Goal: Information Seeking & Learning: Learn about a topic

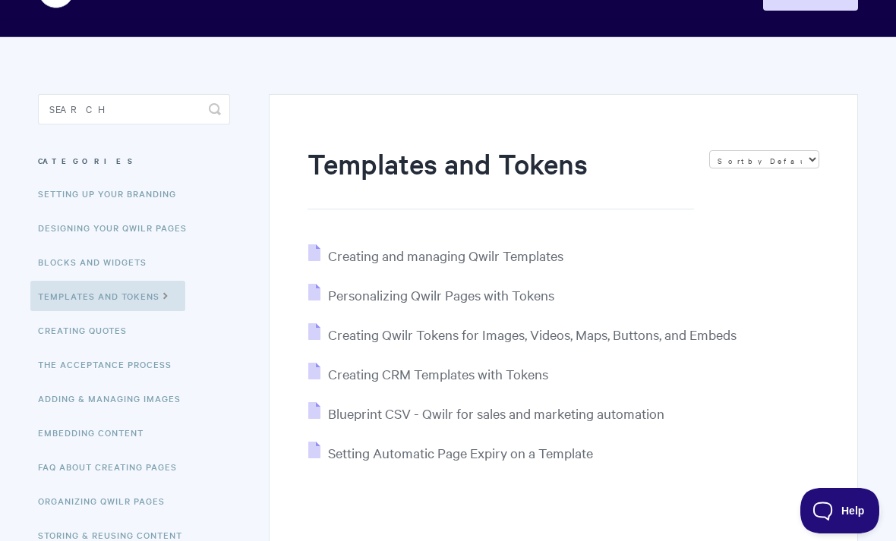
scroll to position [134, 0]
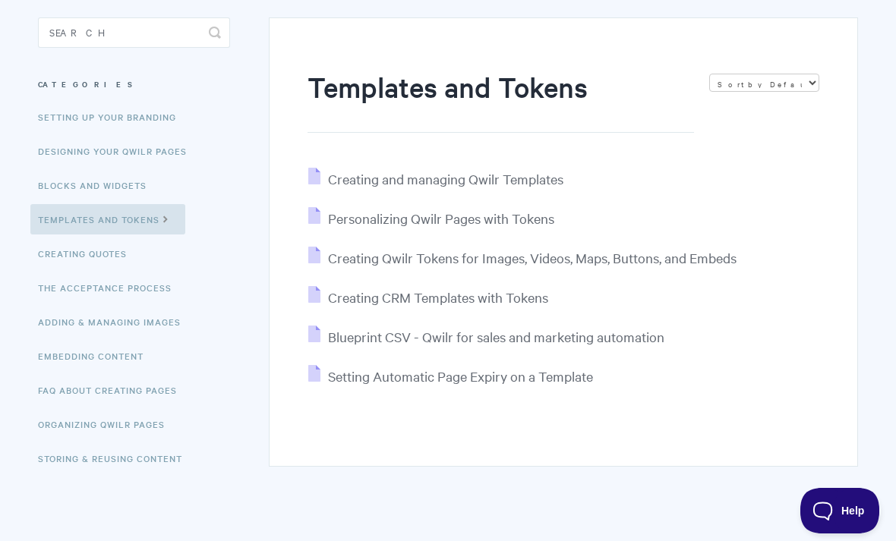
click at [519, 155] on div "Templates and Tokens Sort by Default Sort A-Z Sort by Popularity Sort by Last U…" at bounding box center [563, 241] width 589 height 449
click at [512, 176] on span "Creating and managing Qwilr Templates" at bounding box center [445, 178] width 235 height 17
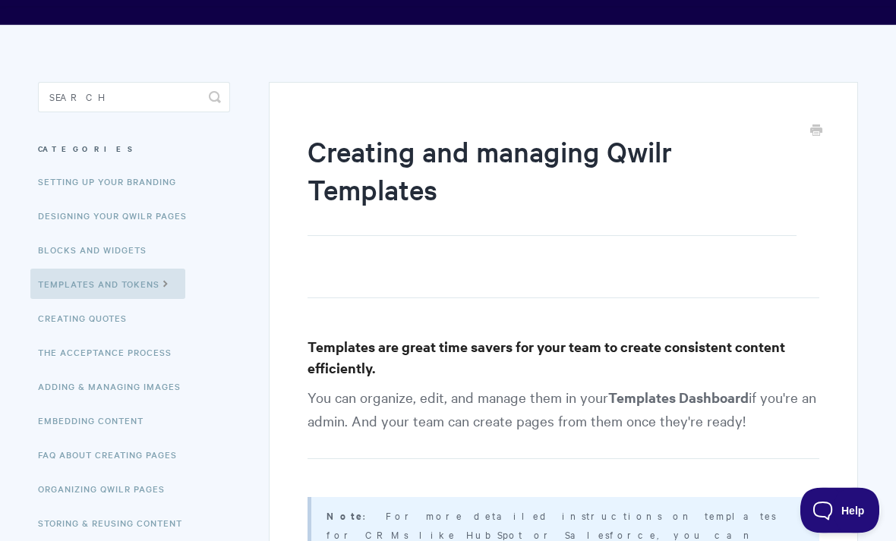
scroll to position [69, 0]
click at [101, 228] on link "Designing Your Qwilr Pages" at bounding box center [118, 215] width 160 height 30
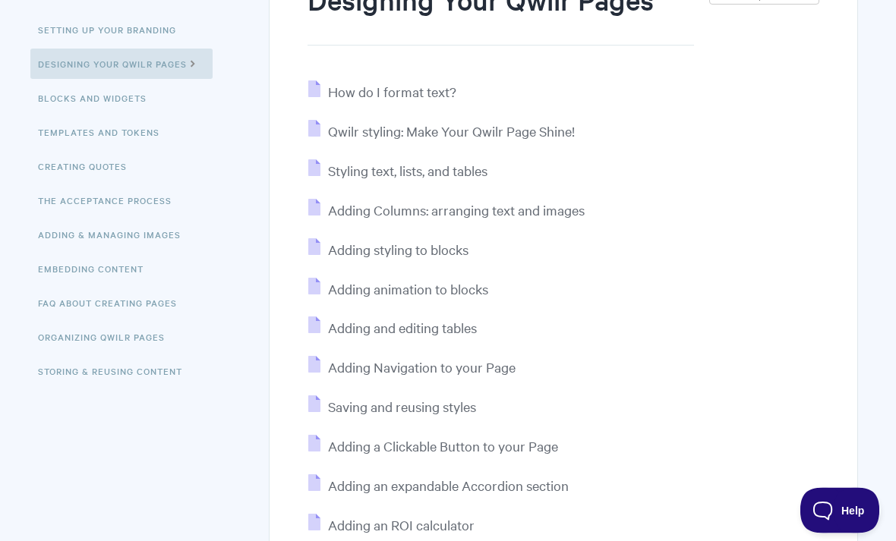
scroll to position [225, 0]
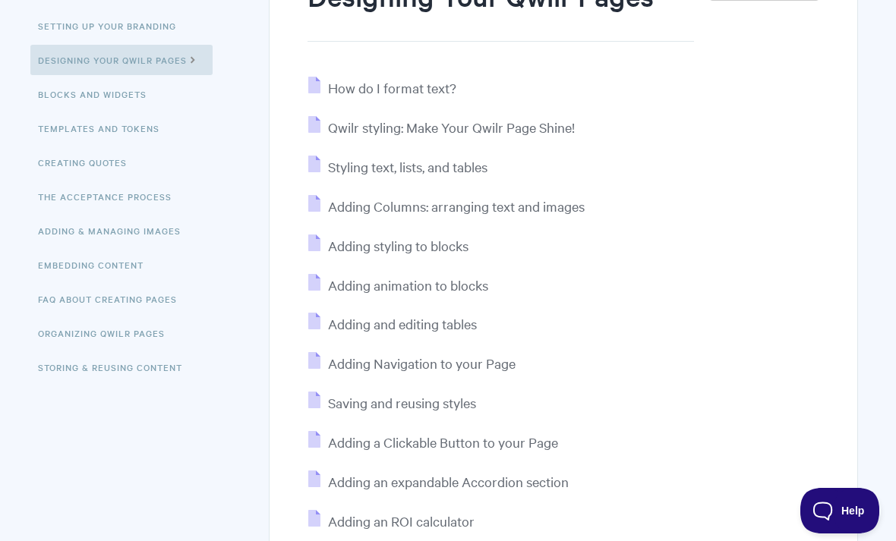
click at [430, 240] on span "Adding styling to blocks" at bounding box center [398, 245] width 140 height 17
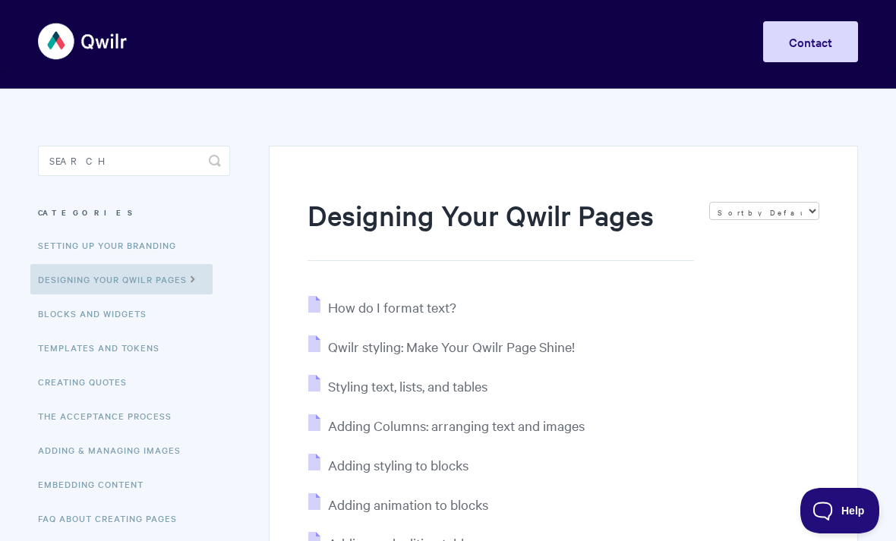
scroll to position [8, 0]
